Goal: Transaction & Acquisition: Obtain resource

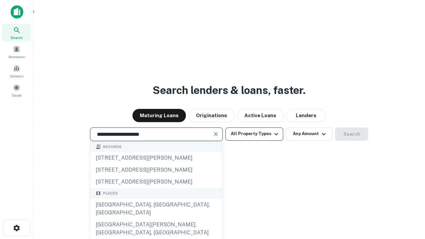
click at [156, 219] on div "Santa Monica, CA, USA" at bounding box center [156, 209] width 132 height 20
type input "**********"
click at [254, 134] on button "All Property Types" at bounding box center [254, 133] width 58 height 13
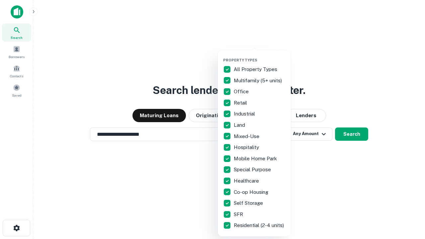
click at [260, 56] on button "button" at bounding box center [259, 56] width 73 height 0
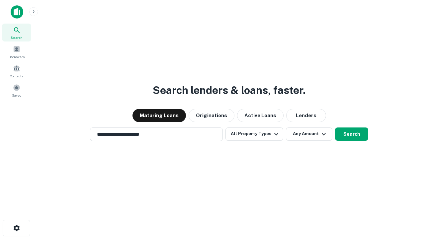
scroll to position [10, 0]
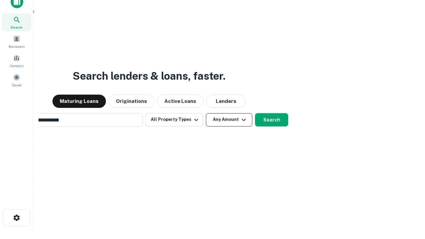
click at [206, 113] on button "Any Amount" at bounding box center [229, 119] width 46 height 13
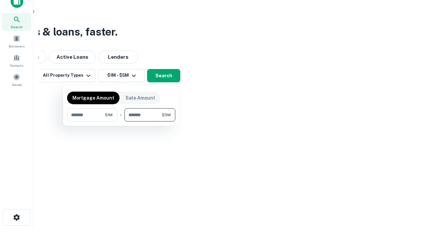
type input "*******"
click at [121, 121] on button "button" at bounding box center [121, 121] width 108 height 0
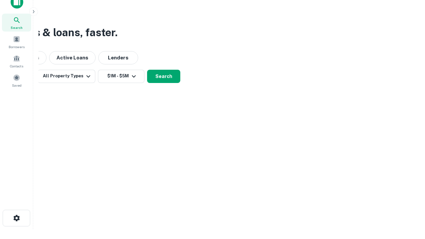
scroll to position [4, 122]
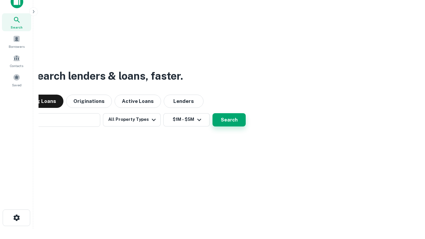
click at [212, 113] on button "Search" at bounding box center [228, 119] width 33 height 13
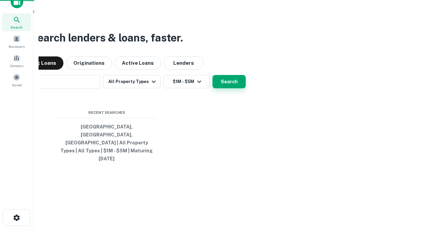
scroll to position [18, 188]
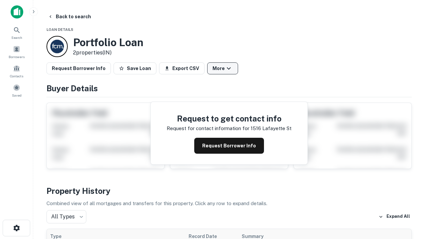
click at [222, 68] on button "More" at bounding box center [222, 68] width 31 height 12
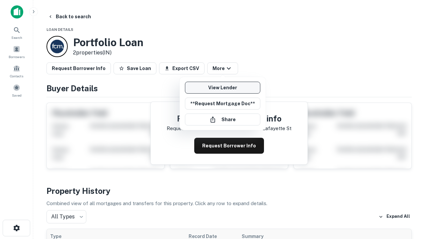
click at [222, 88] on link "View Lender" at bounding box center [222, 88] width 75 height 12
